Goal: Transaction & Acquisition: Purchase product/service

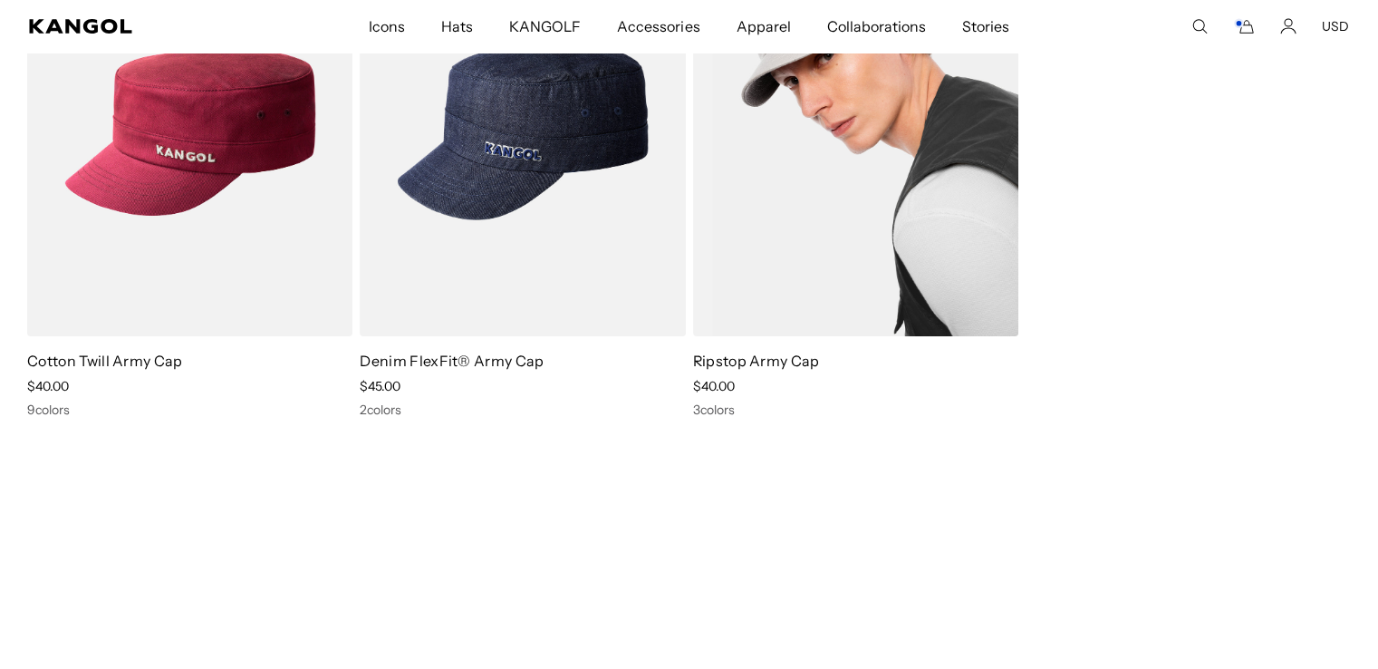
scroll to position [181, 0]
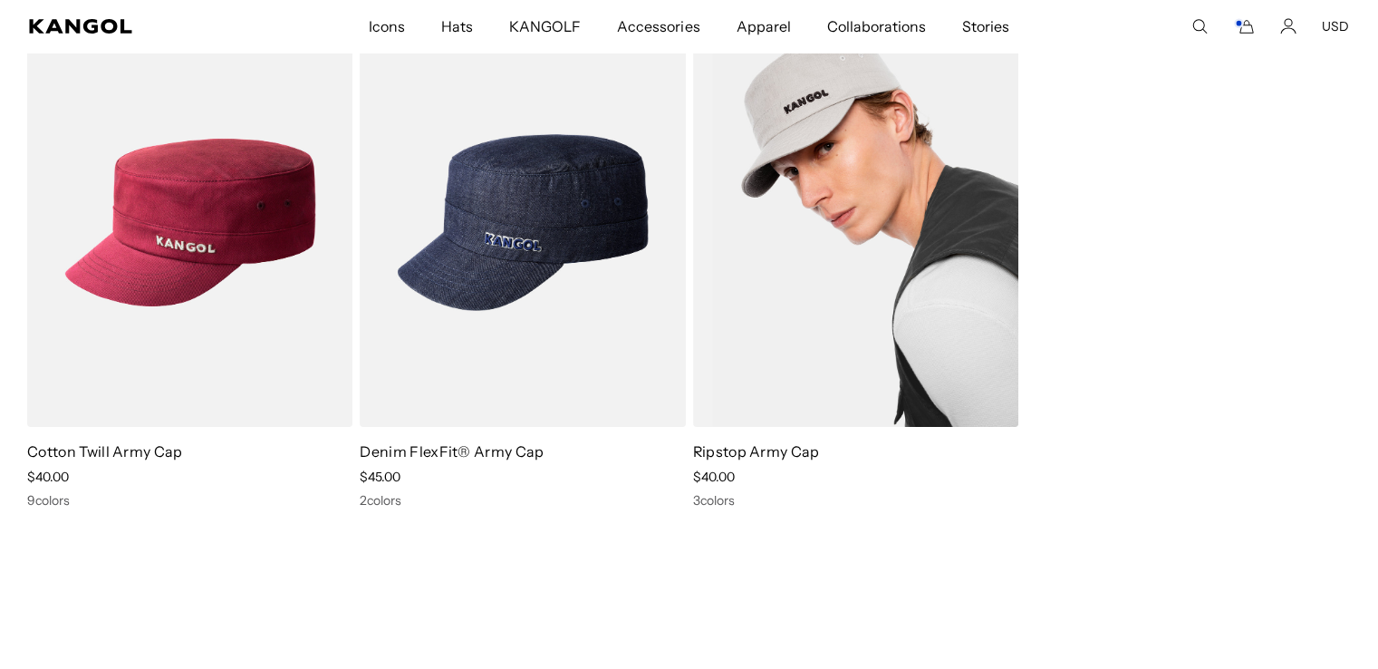
click at [845, 97] on img at bounding box center [855, 222] width 325 height 409
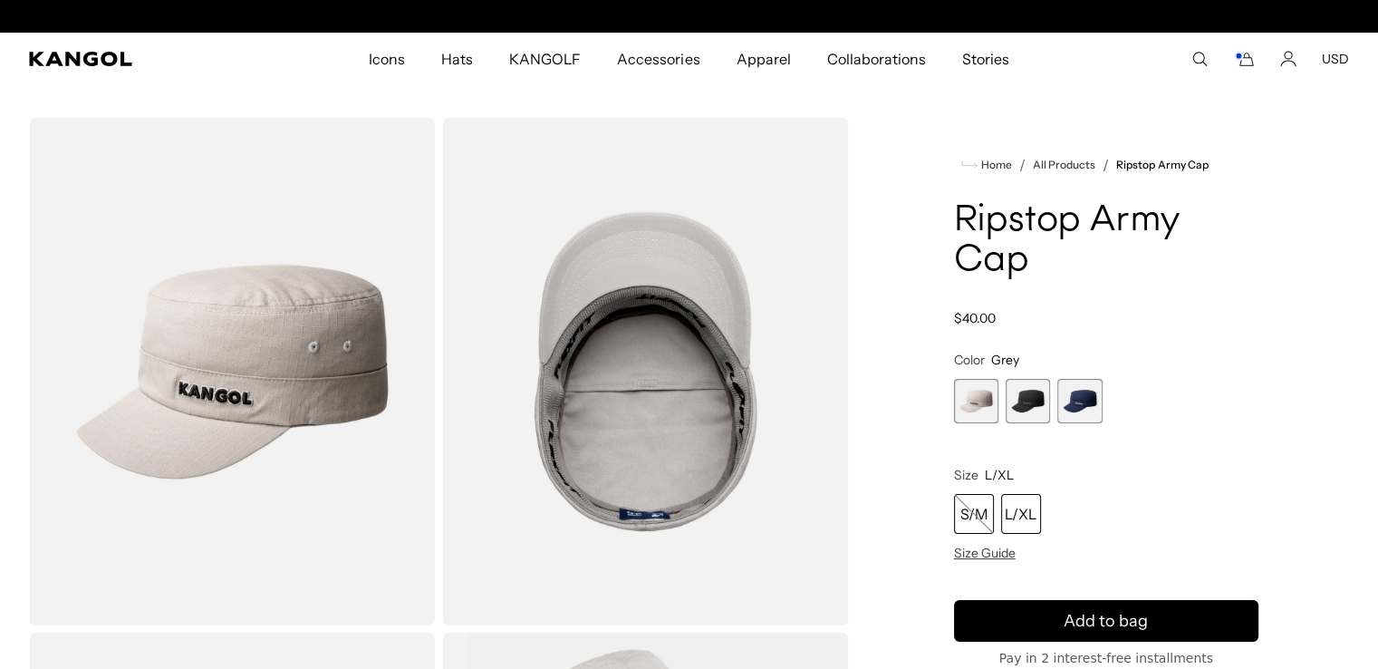
scroll to position [0, 373]
click at [1035, 396] on span "2 of 3" at bounding box center [1028, 401] width 44 height 44
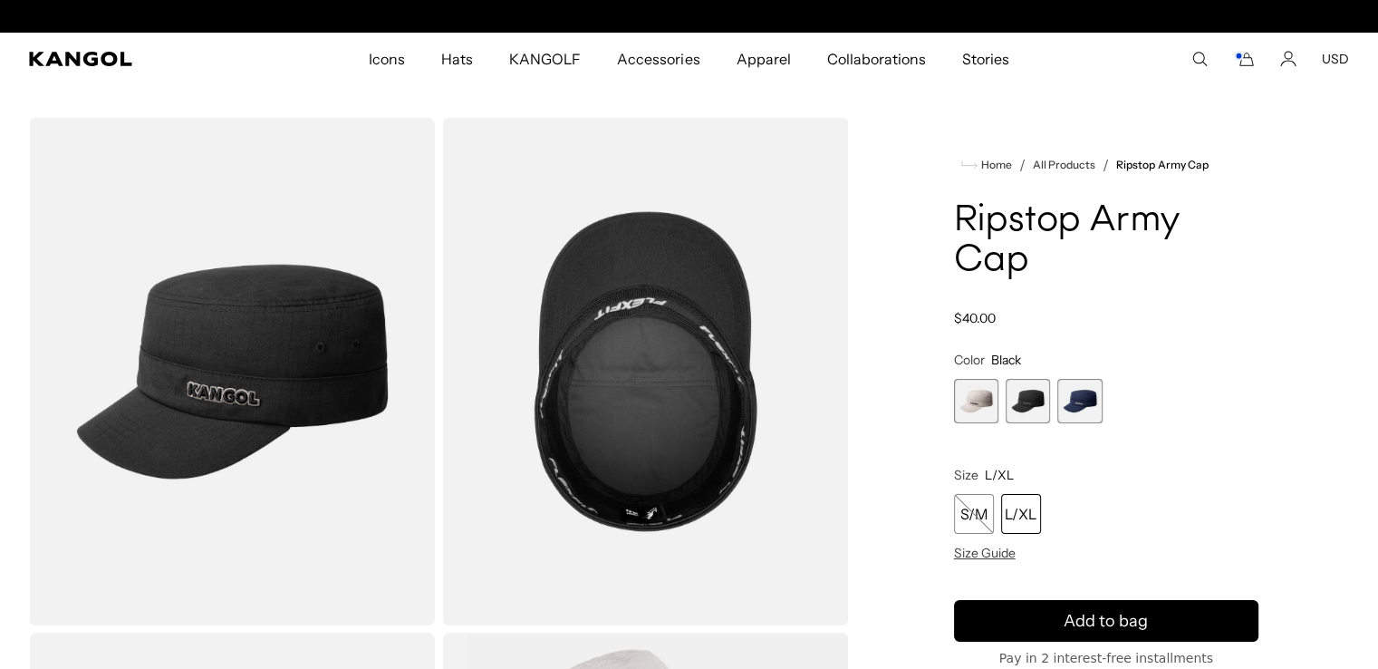
click at [1081, 393] on span "3 of 3" at bounding box center [1079, 401] width 44 height 44
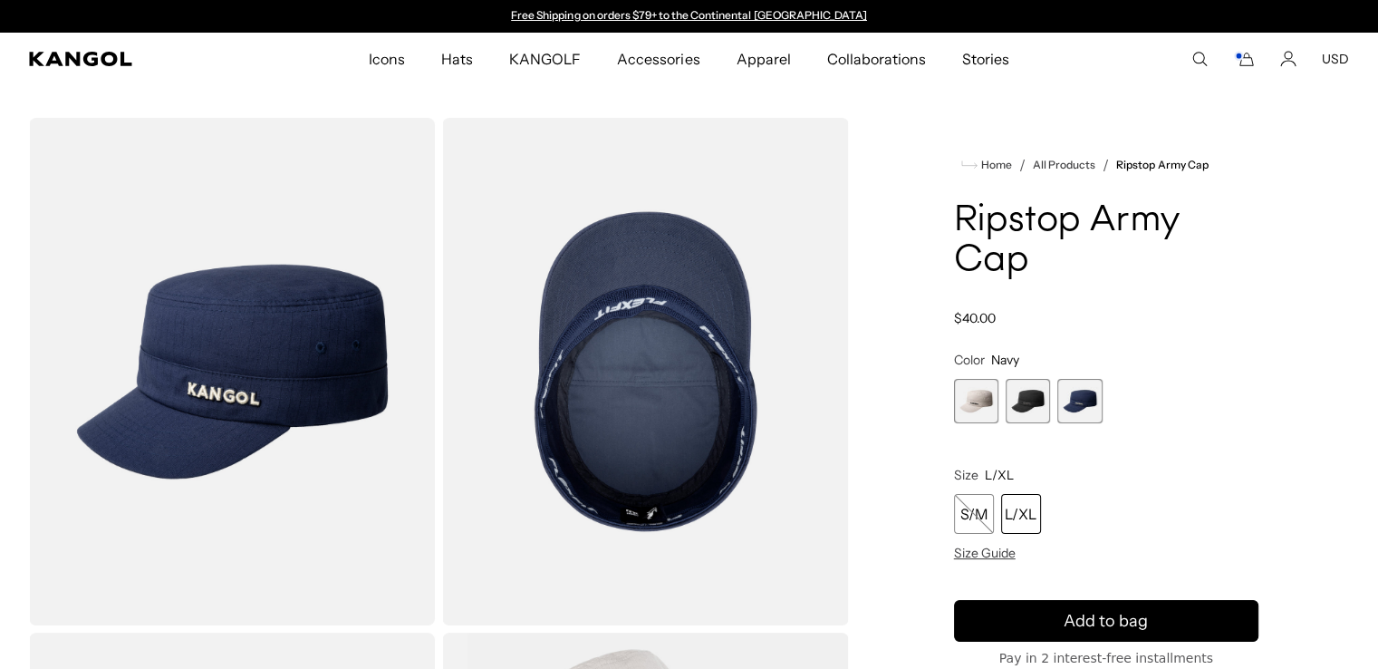
click at [989, 407] on span "1 of 3" at bounding box center [976, 401] width 44 height 44
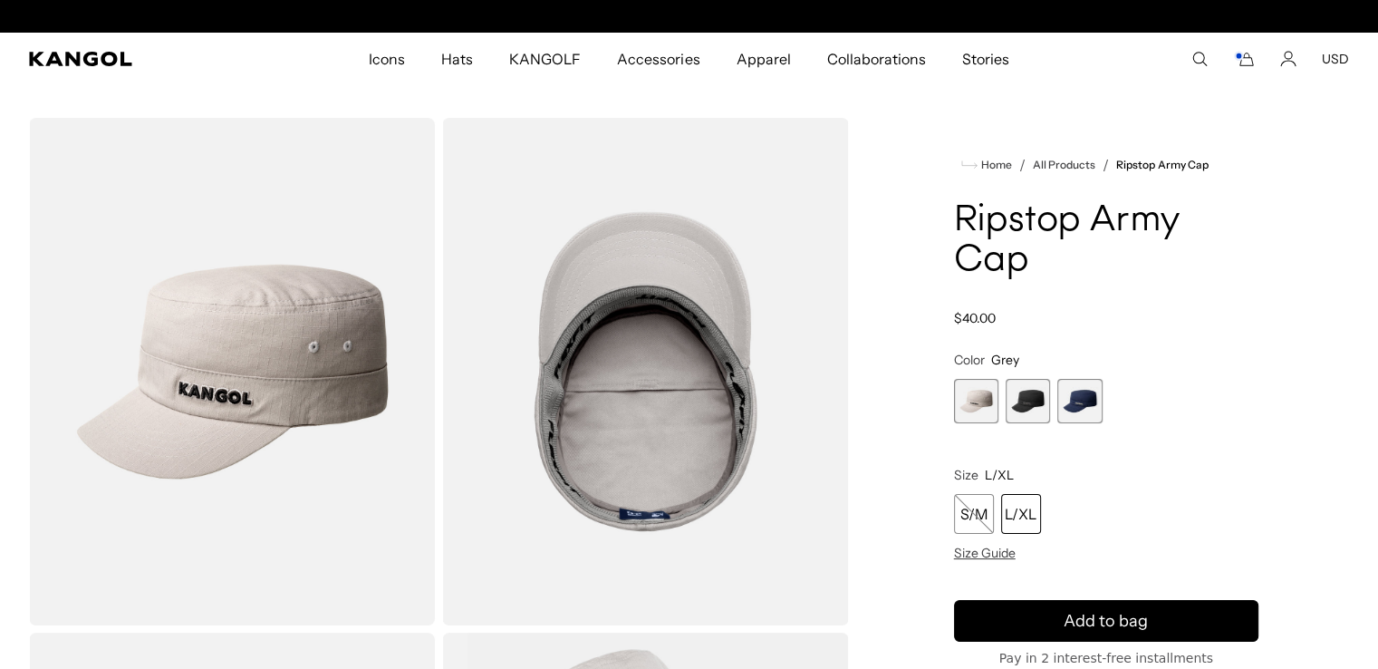
scroll to position [0, 373]
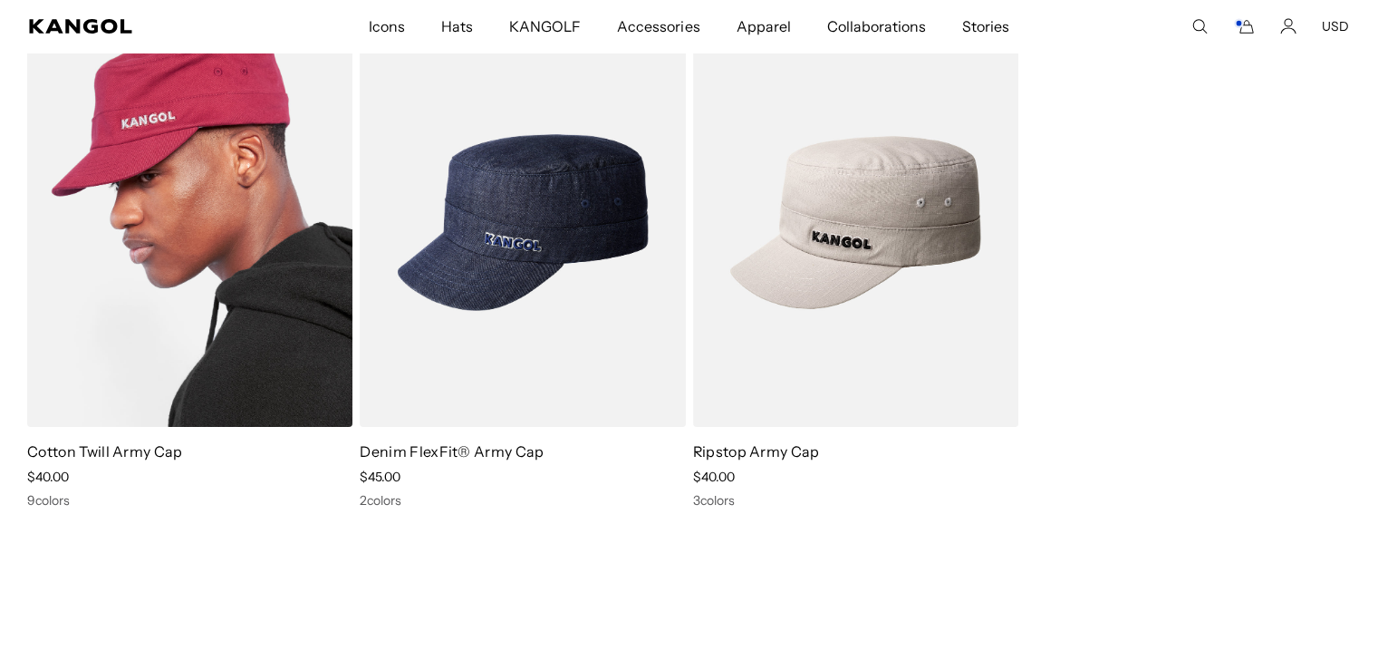
click at [240, 211] on img at bounding box center [189, 222] width 325 height 409
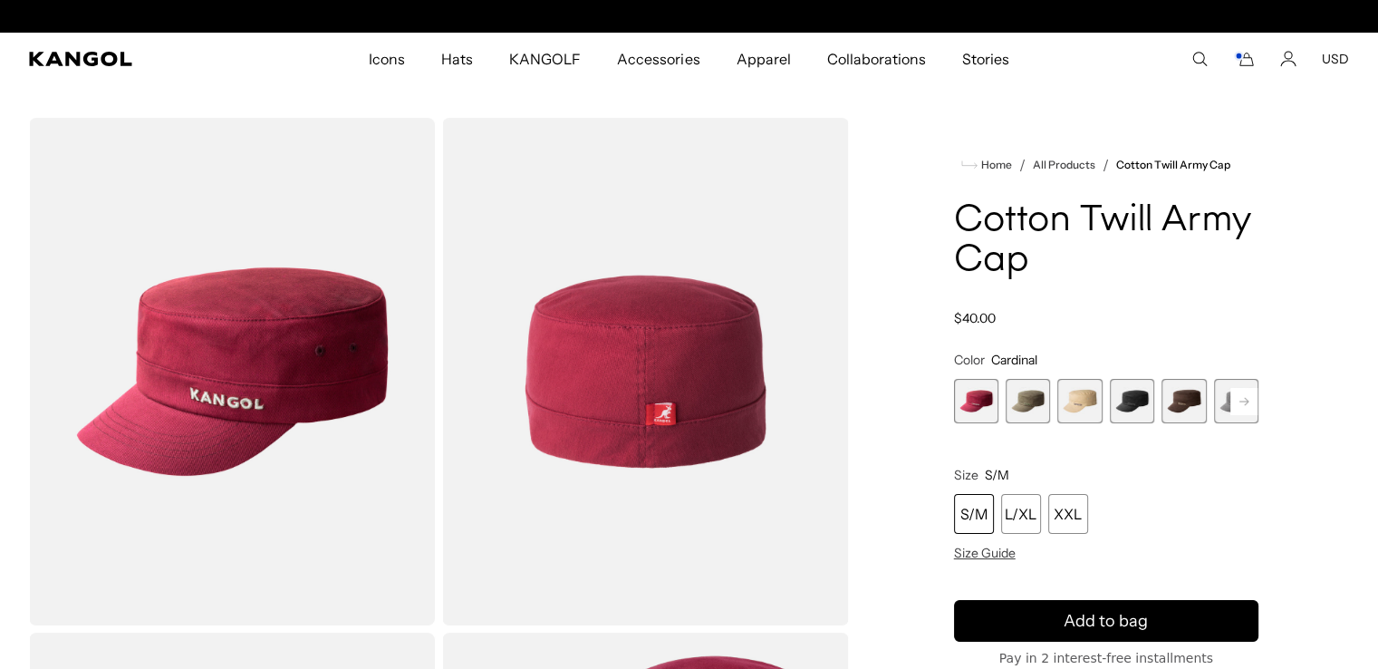
click at [1082, 410] on span "3 of 9" at bounding box center [1079, 401] width 44 height 44
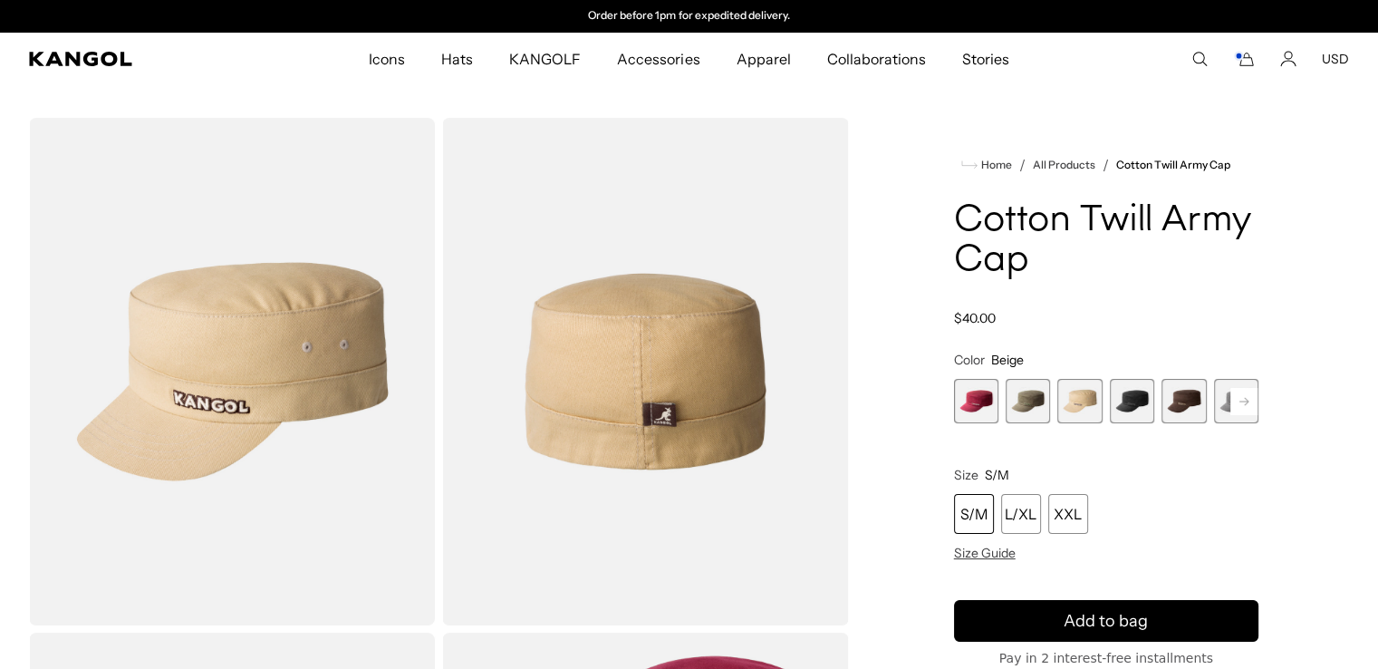
click at [1122, 411] on span "4 of 9" at bounding box center [1132, 401] width 44 height 44
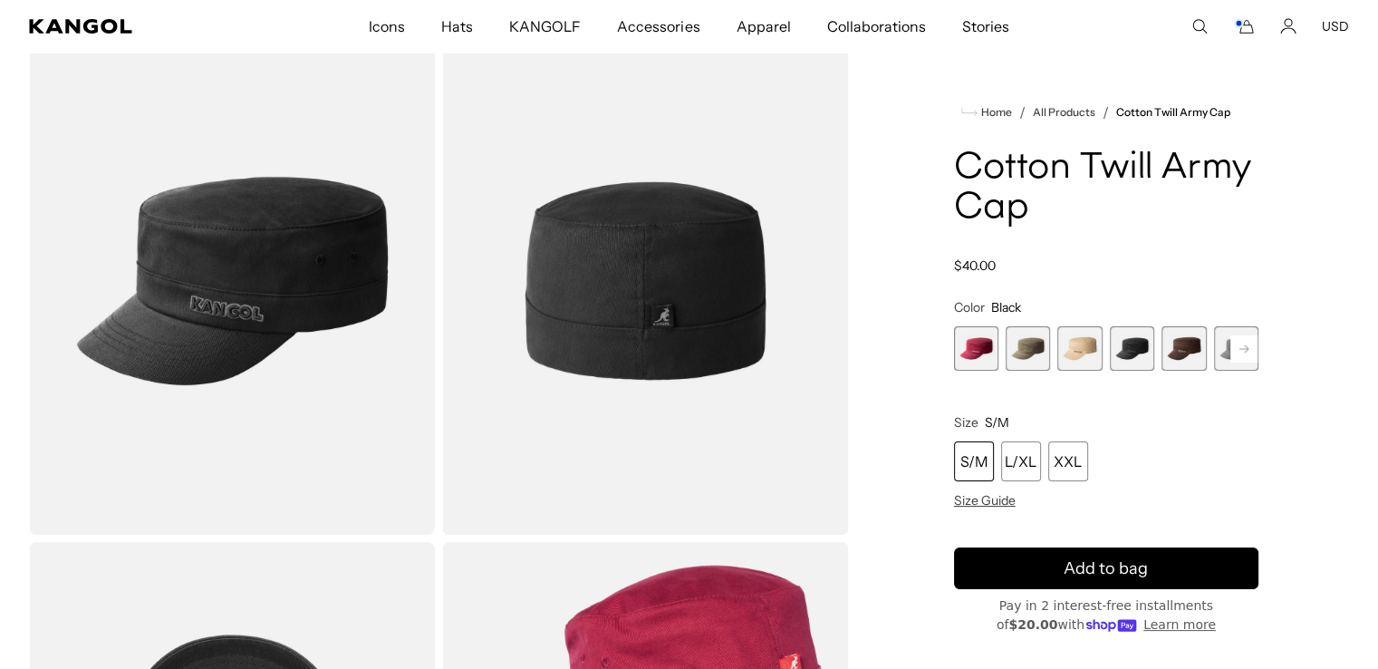
scroll to position [0, 373]
click at [1238, 347] on rect at bounding box center [1243, 348] width 27 height 27
click at [1174, 349] on span "6 of 9" at bounding box center [1184, 348] width 44 height 44
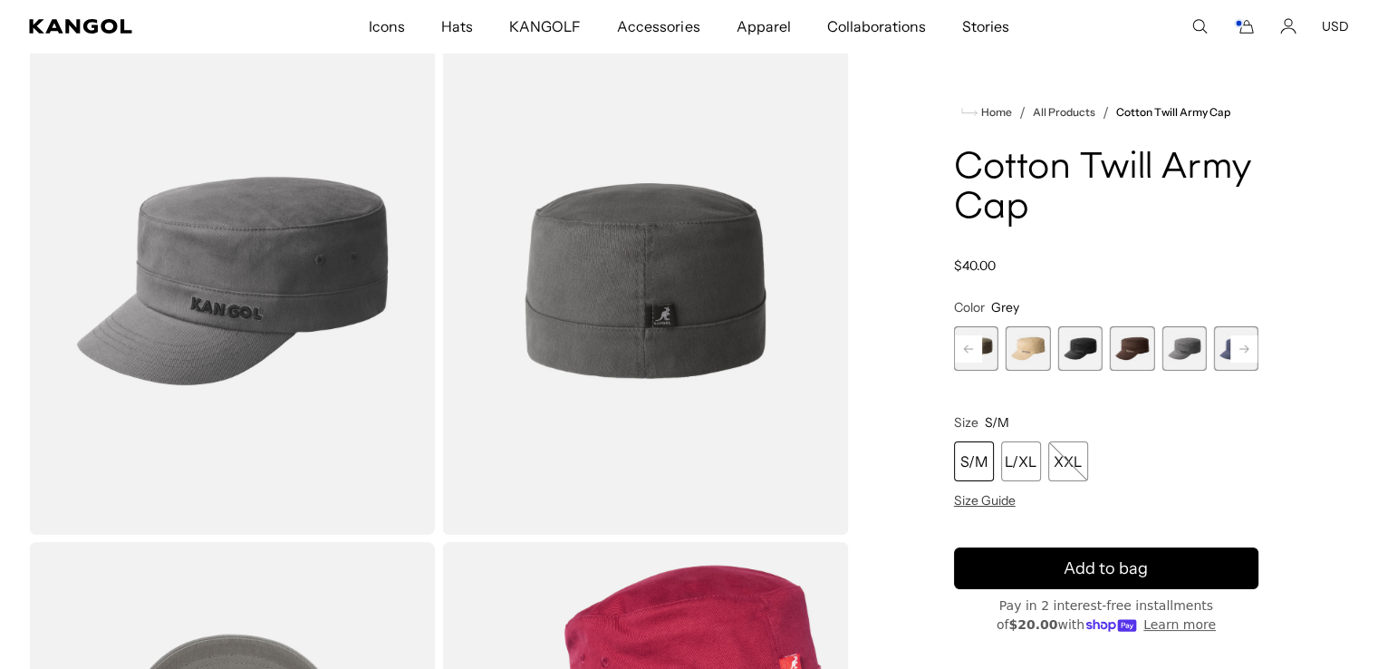
scroll to position [0, 373]
click at [1131, 352] on span "5 of 9" at bounding box center [1132, 348] width 44 height 44
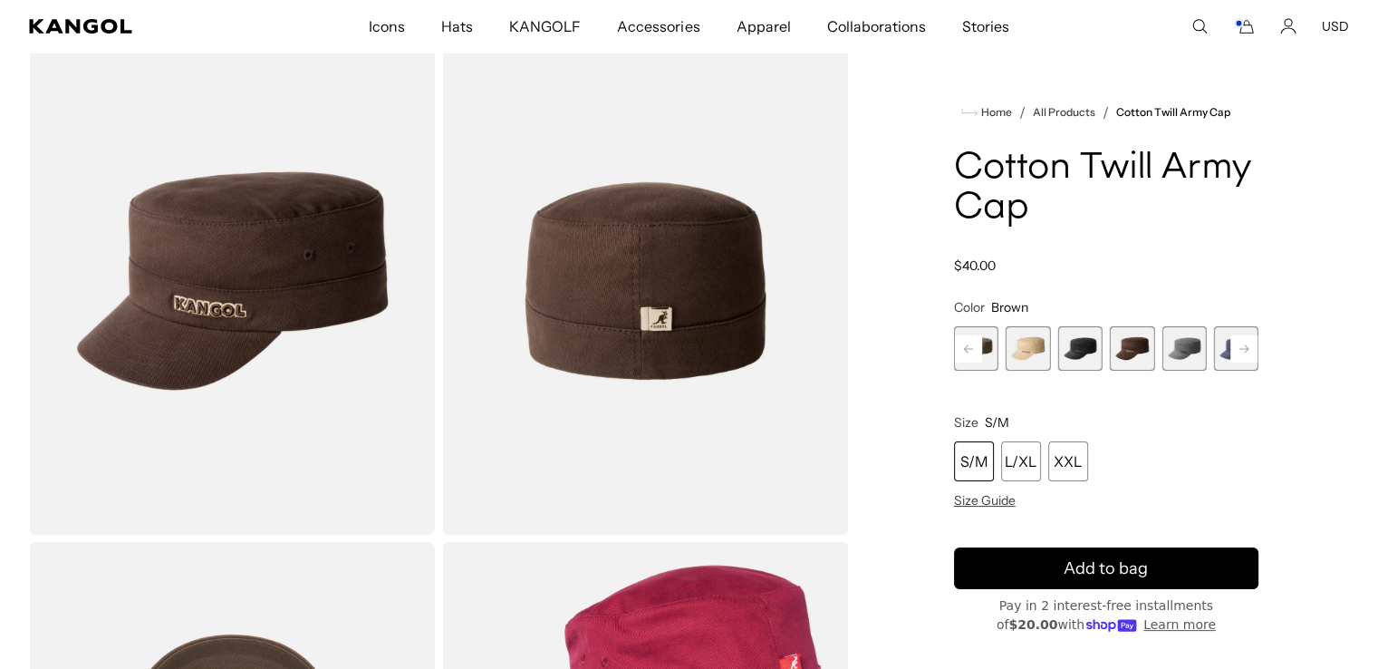
scroll to position [0, 373]
click at [1196, 350] on span "6 of 9" at bounding box center [1184, 348] width 44 height 44
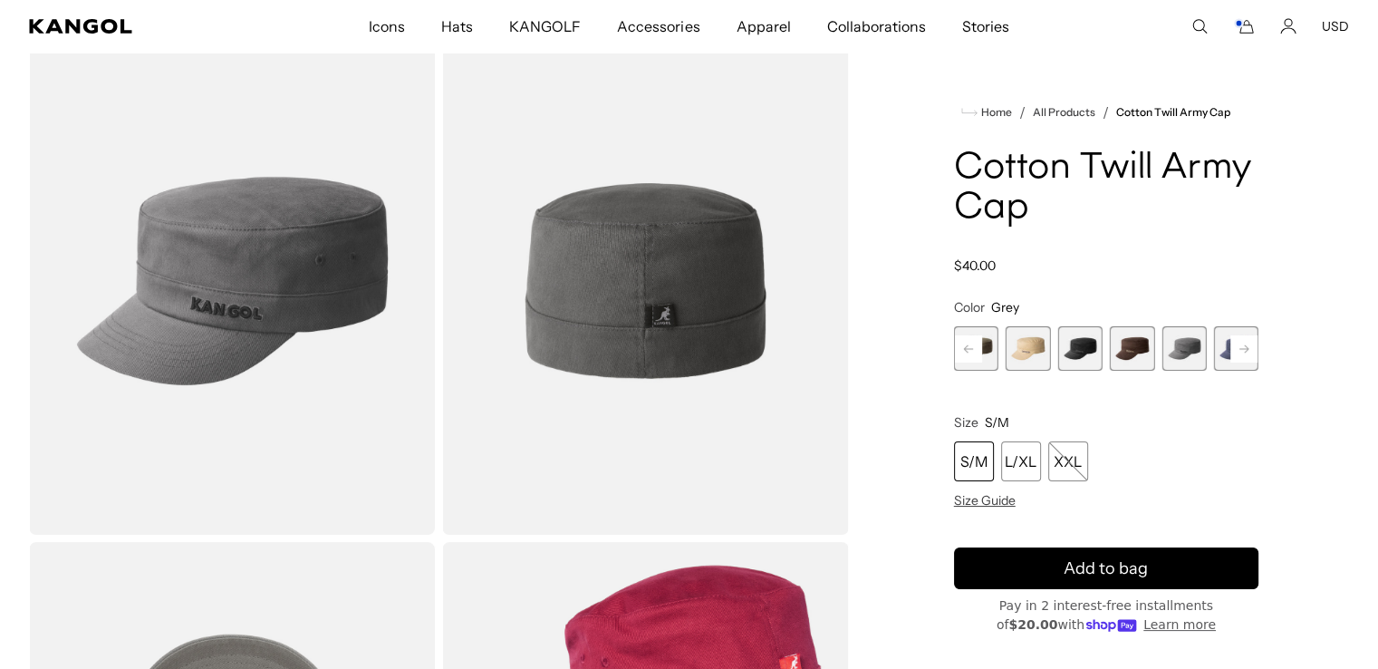
click at [1248, 343] on rect at bounding box center [1243, 348] width 27 height 27
click at [1126, 349] on span "7 of 9" at bounding box center [1132, 348] width 44 height 44
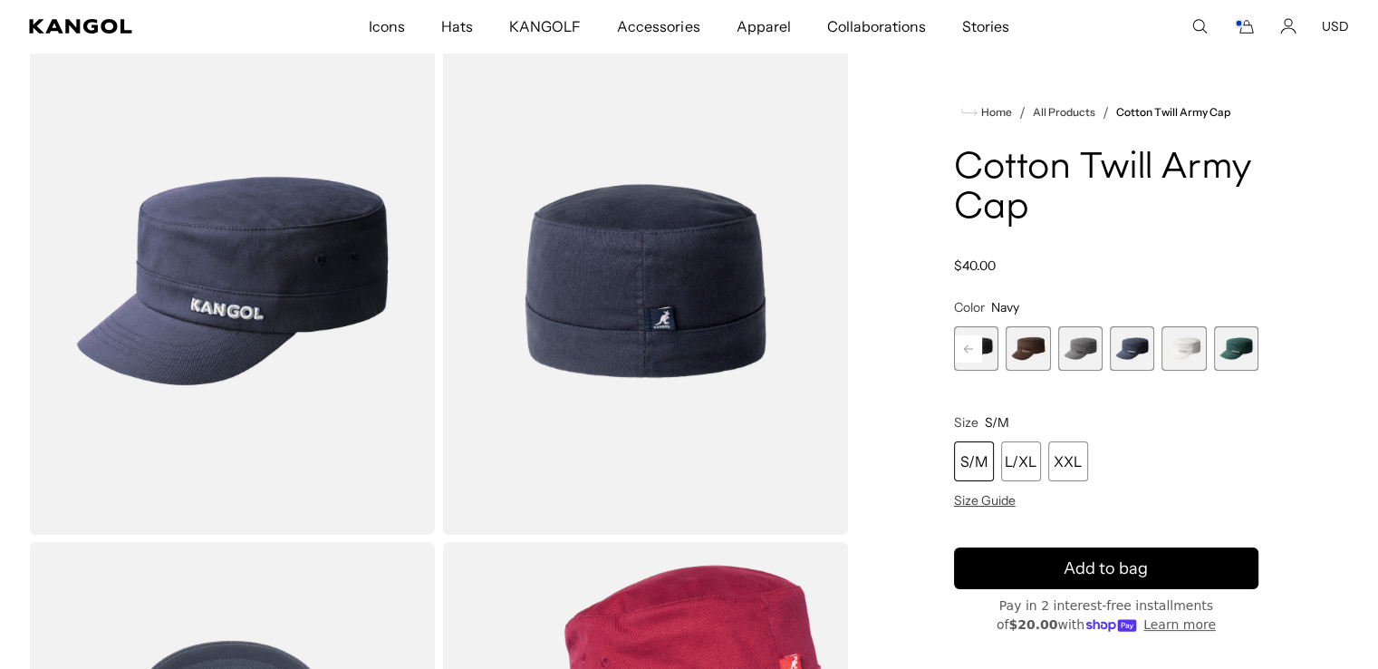
click at [1174, 346] on span "8 of 9" at bounding box center [1184, 348] width 44 height 44
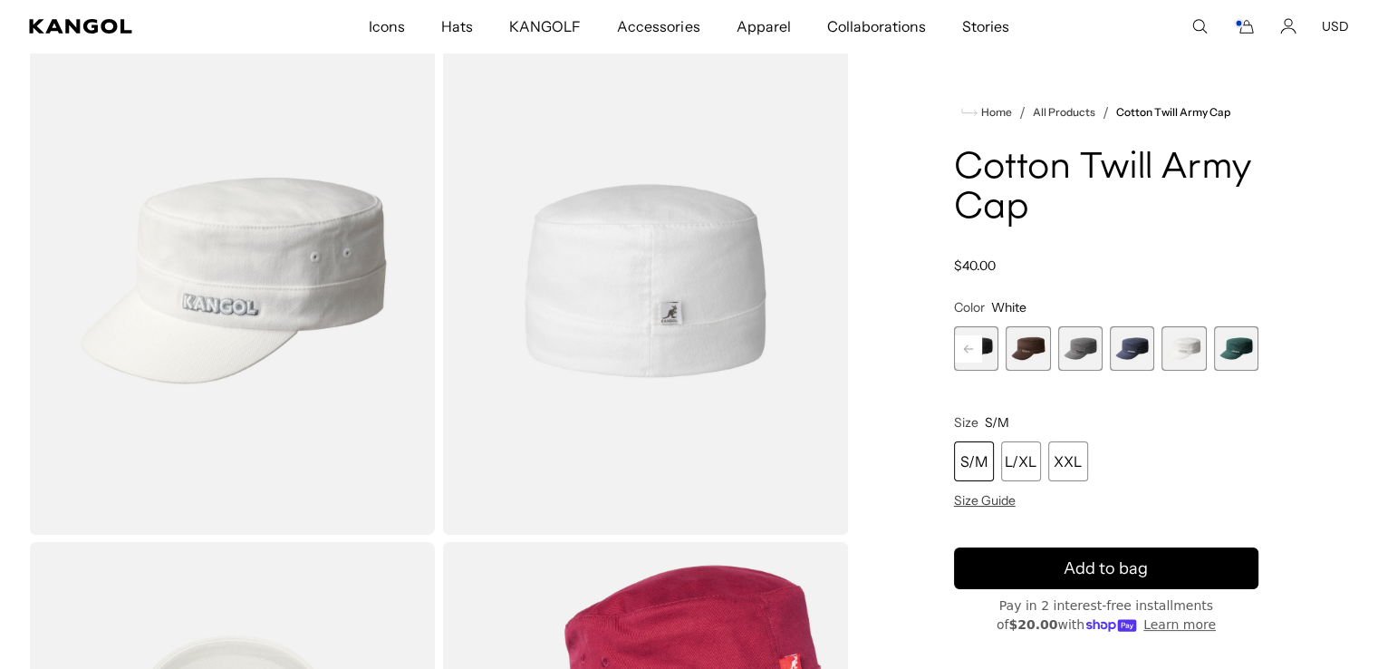
scroll to position [0, 373]
click at [1248, 349] on span "9 of 9" at bounding box center [1236, 348] width 44 height 44
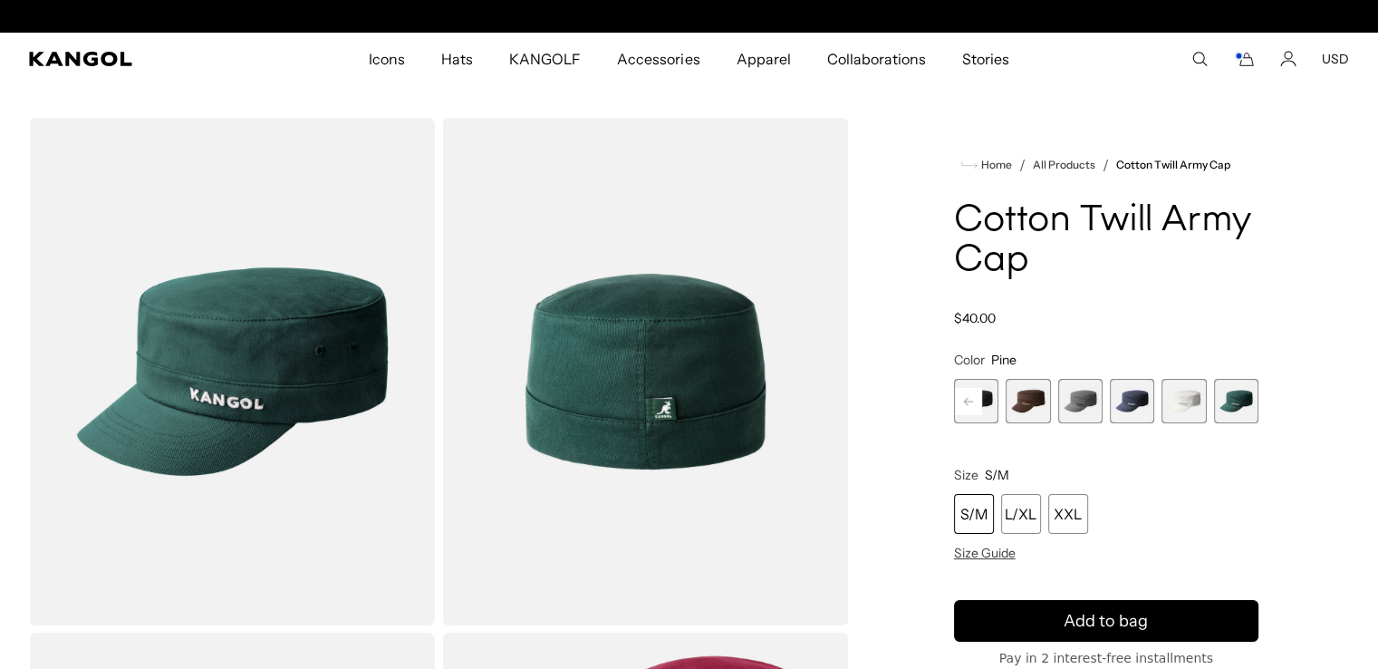
scroll to position [0, 373]
click at [966, 516] on div "S/M" at bounding box center [974, 514] width 40 height 40
click at [979, 403] on rect at bounding box center [968, 401] width 27 height 27
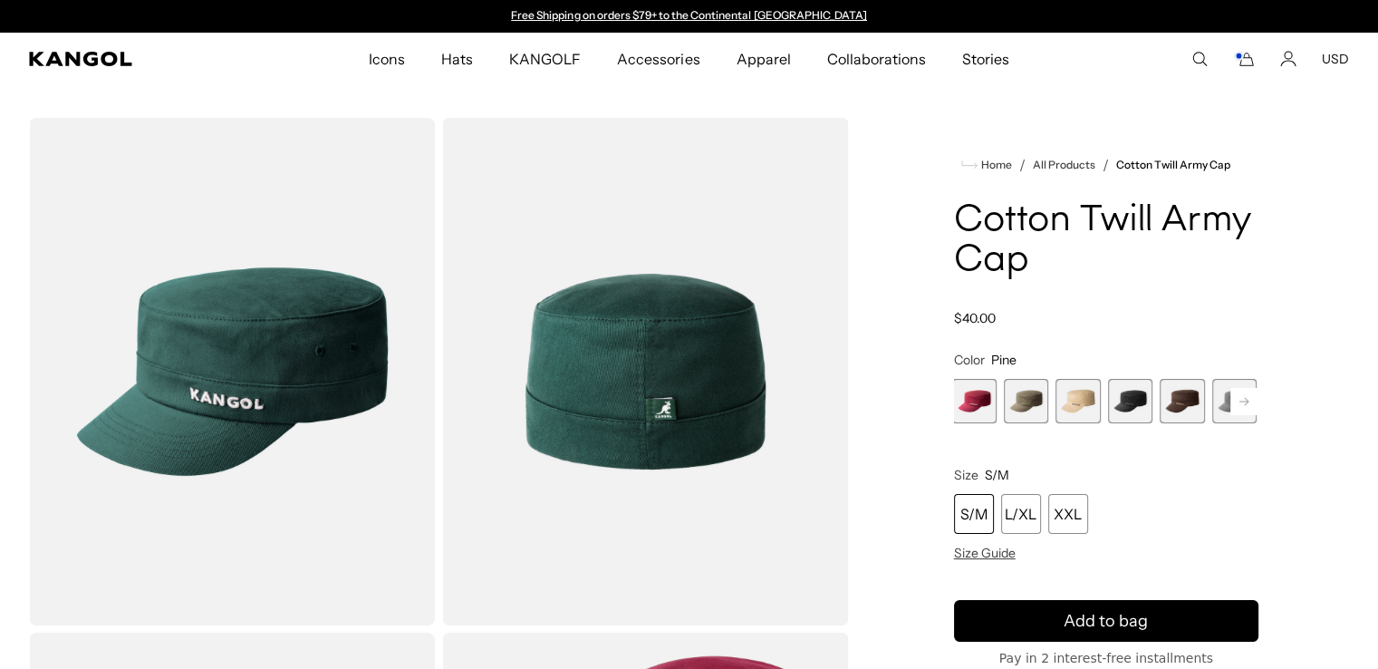
click at [977, 403] on span "1 of 9" at bounding box center [974, 401] width 44 height 44
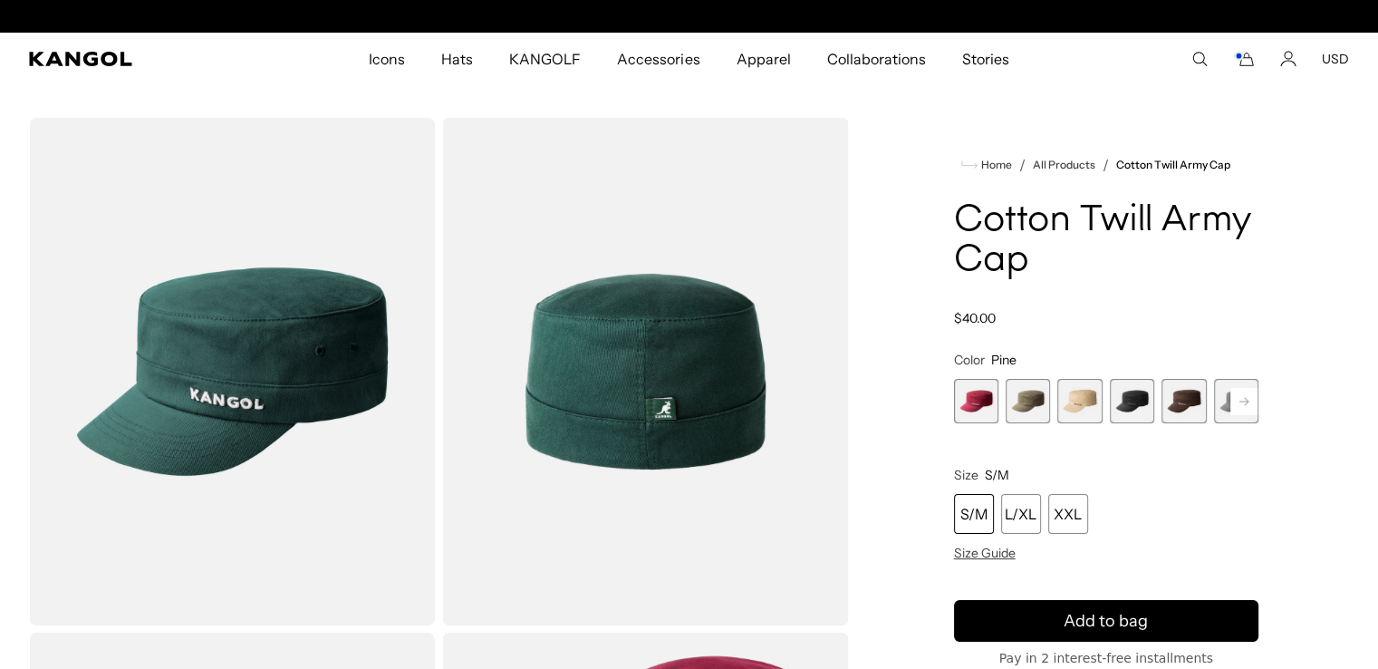
scroll to position [0, 373]
click at [1121, 408] on span "4 of 9" at bounding box center [1132, 401] width 44 height 44
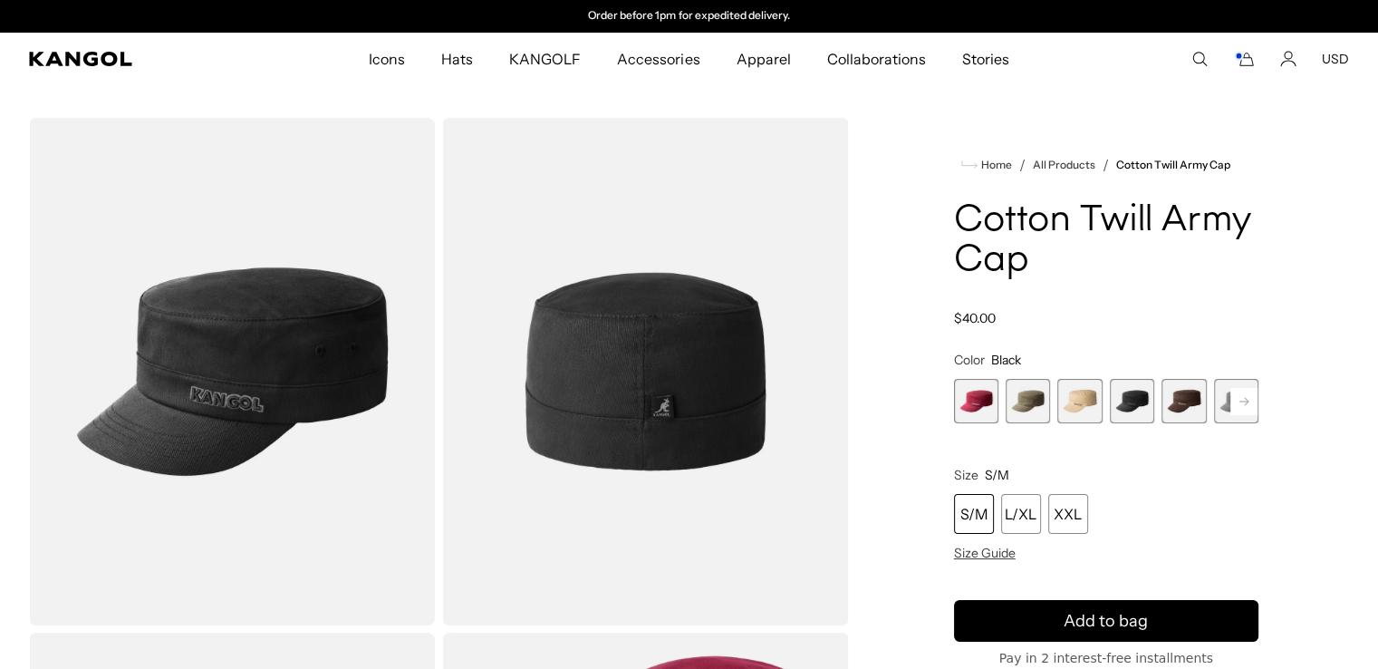
click at [979, 507] on div "S/M" at bounding box center [974, 514] width 40 height 40
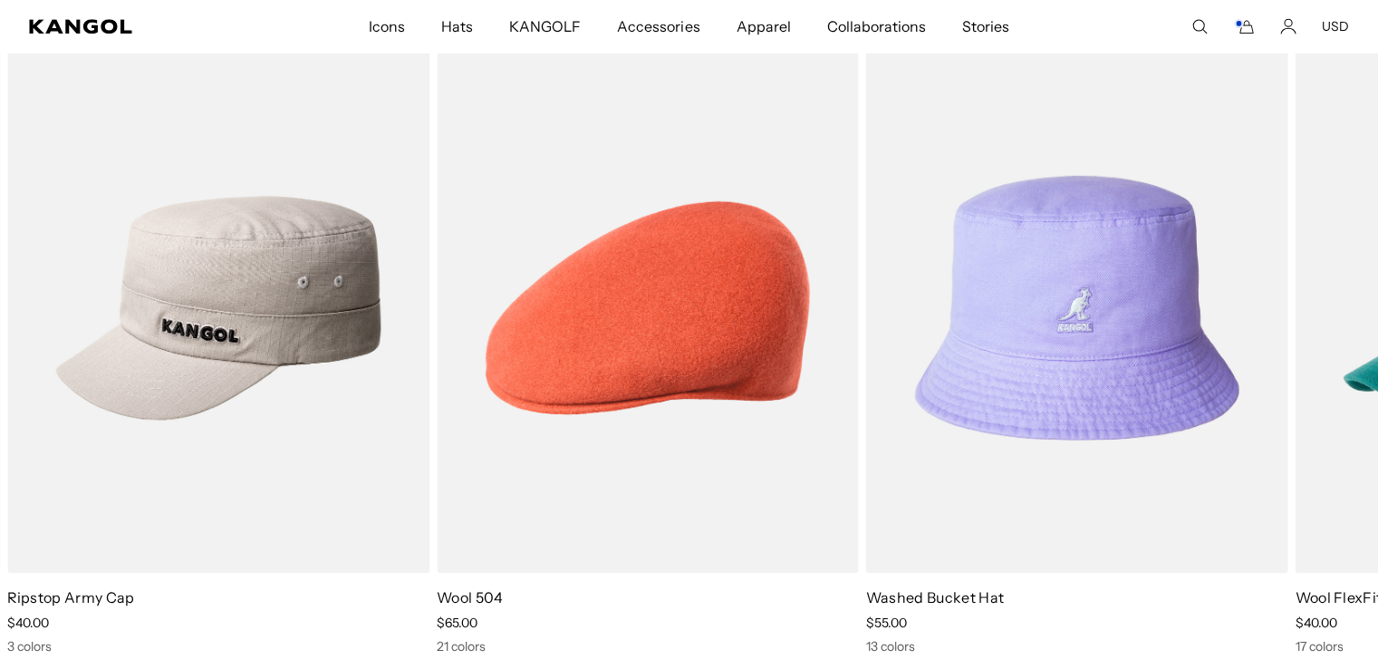
scroll to position [1812, 0]
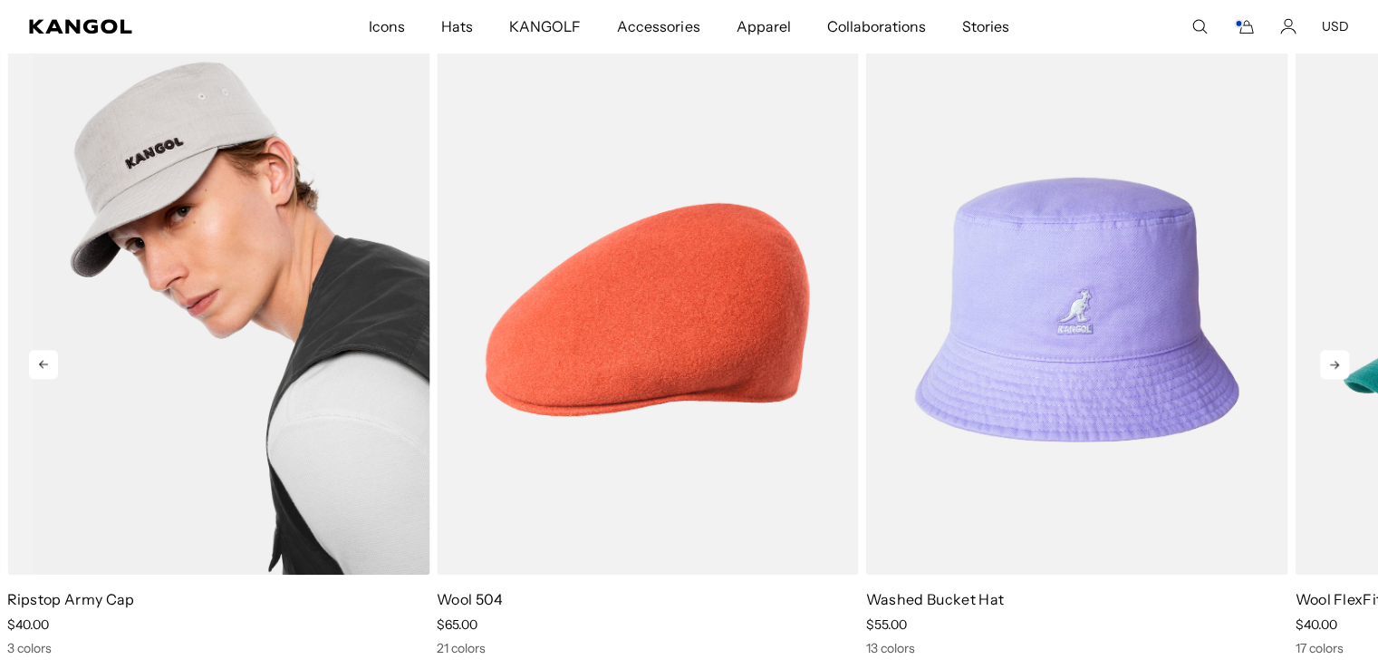
click at [207, 121] on img "1 of 5" at bounding box center [218, 309] width 422 height 530
